Goal: Task Accomplishment & Management: Manage account settings

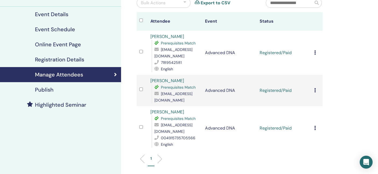
scroll to position [58, 0]
click at [315, 50] on icon at bounding box center [316, 52] width 2 height 4
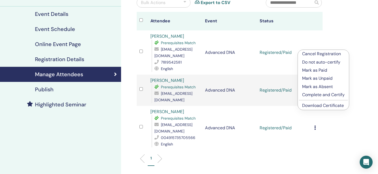
click at [314, 95] on p "Complete and Certify" at bounding box center [323, 95] width 43 height 6
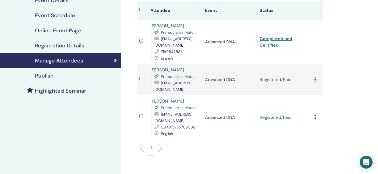
scroll to position [72, 0]
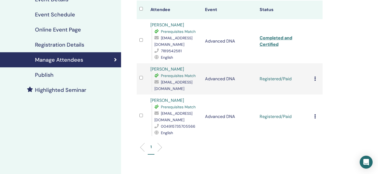
click at [315, 76] on icon at bounding box center [316, 78] width 2 height 4
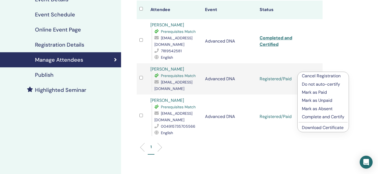
click at [314, 117] on p "Complete and Certify" at bounding box center [323, 117] width 43 height 6
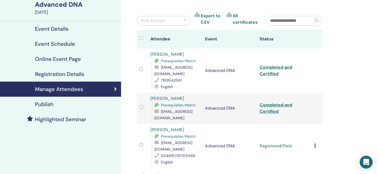
scroll to position [48, 0]
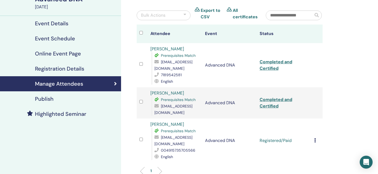
click at [315, 138] on icon at bounding box center [316, 140] width 2 height 4
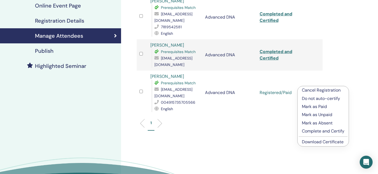
scroll to position [97, 0]
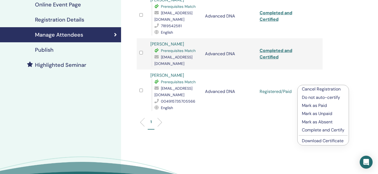
click at [316, 130] on p "Complete and Certify" at bounding box center [323, 130] width 43 height 6
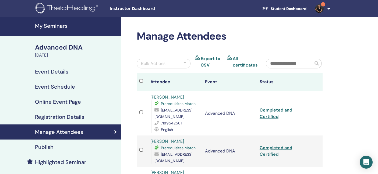
click at [44, 26] on h4 "My Seminars" at bounding box center [76, 26] width 83 height 6
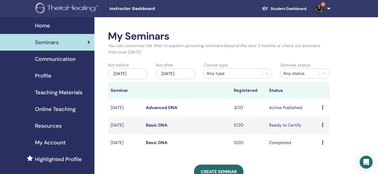
click at [168, 107] on link "Advanced DNA" at bounding box center [162, 108] width 32 height 6
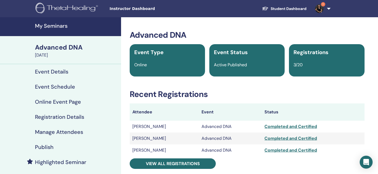
click at [320, 5] on img at bounding box center [319, 8] width 9 height 9
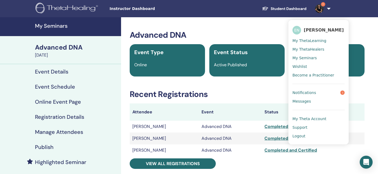
click at [308, 92] on span "Notifications" at bounding box center [305, 92] width 24 height 5
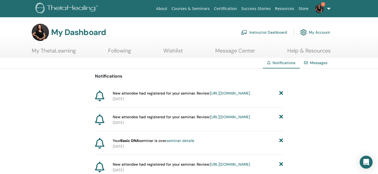
click at [218, 96] on link "[URL][DOMAIN_NAME]" at bounding box center [230, 93] width 40 height 5
